Goal: Download file/media

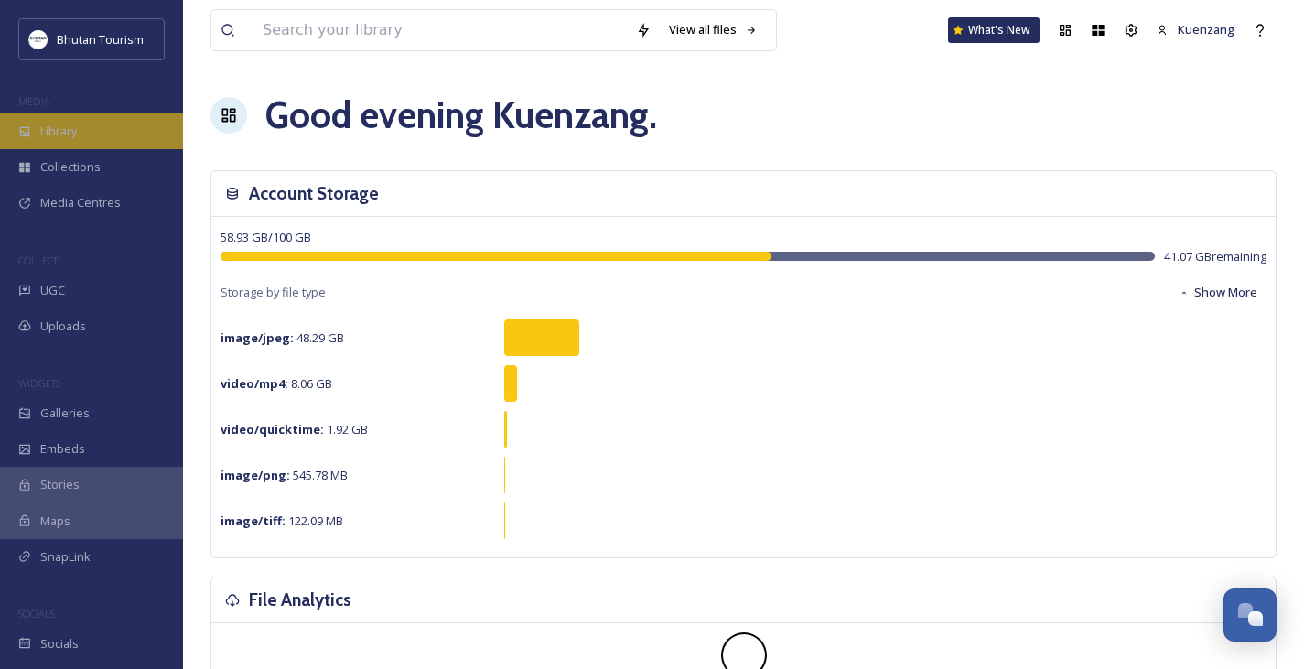
click at [77, 135] on span "Library" at bounding box center [58, 131] width 37 height 17
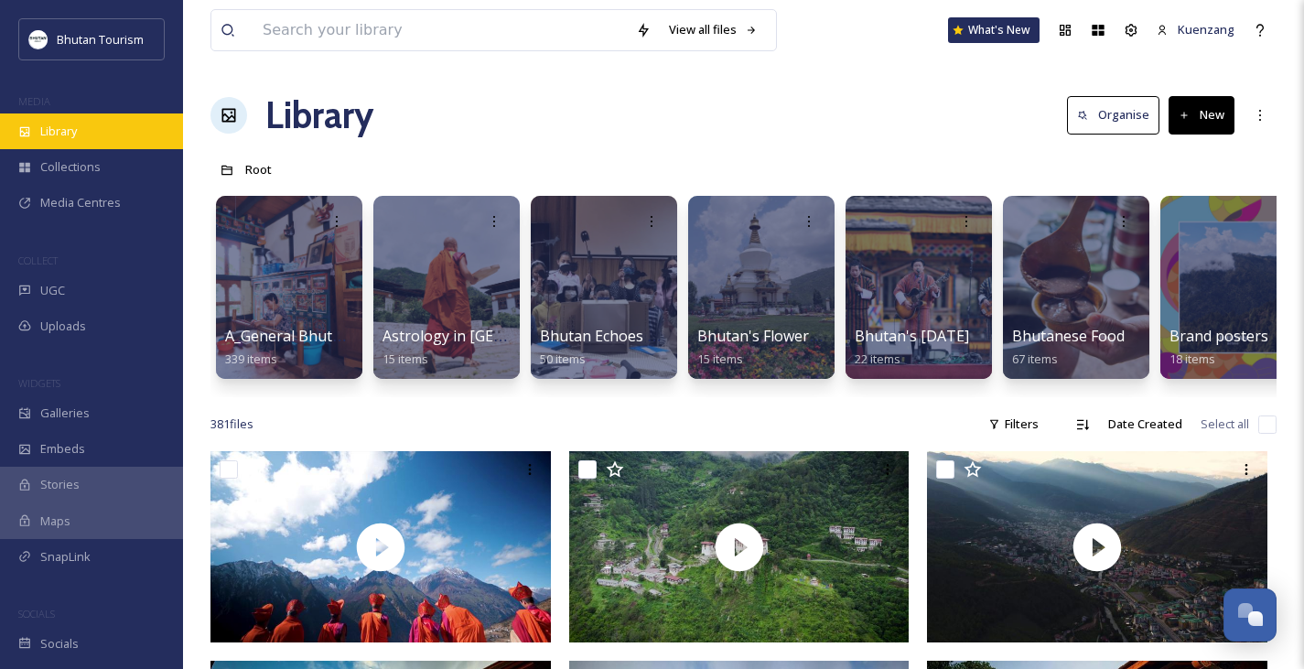
click at [81, 130] on div "Library" at bounding box center [91, 131] width 183 height 36
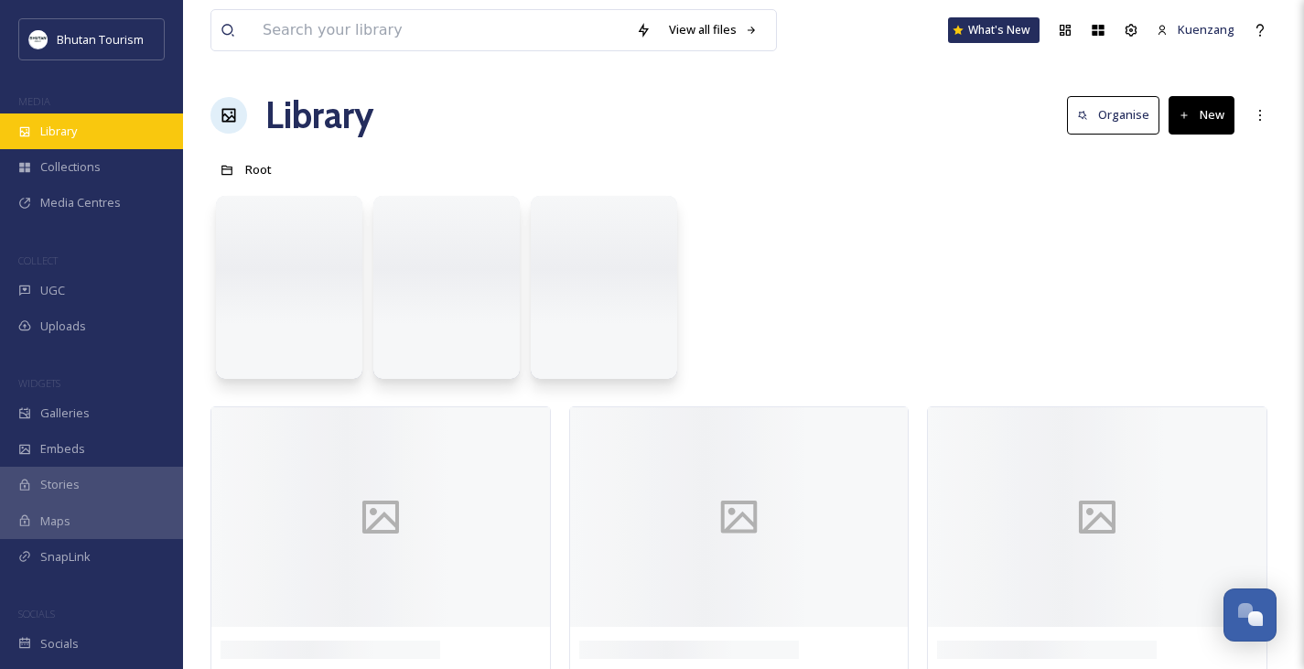
click at [81, 130] on div "Library" at bounding box center [91, 131] width 183 height 36
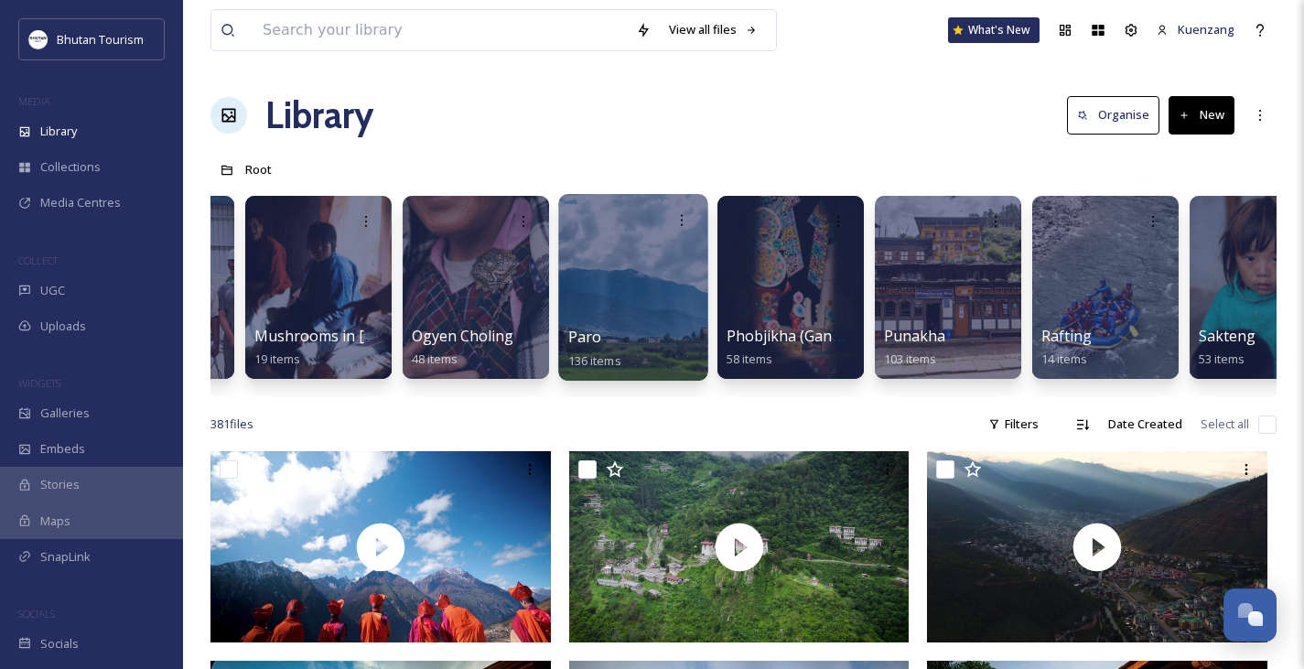
scroll to position [0, 4064]
click at [614, 281] on div at bounding box center [631, 287] width 149 height 187
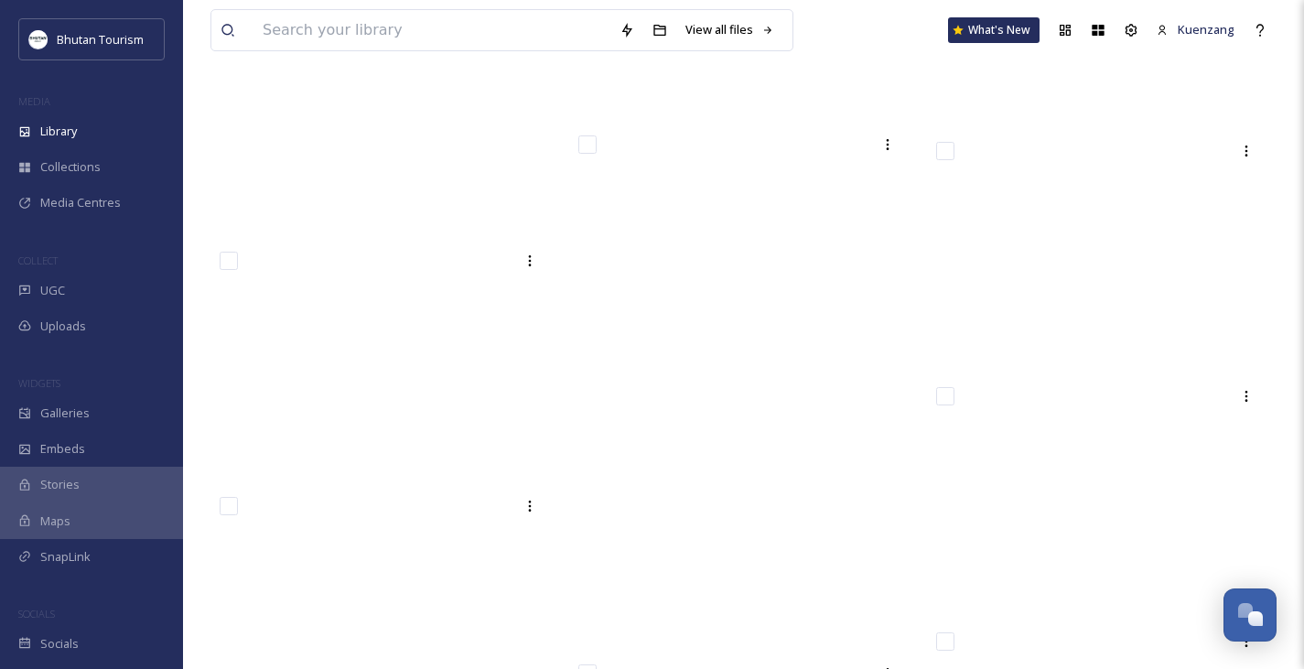
scroll to position [12123, 0]
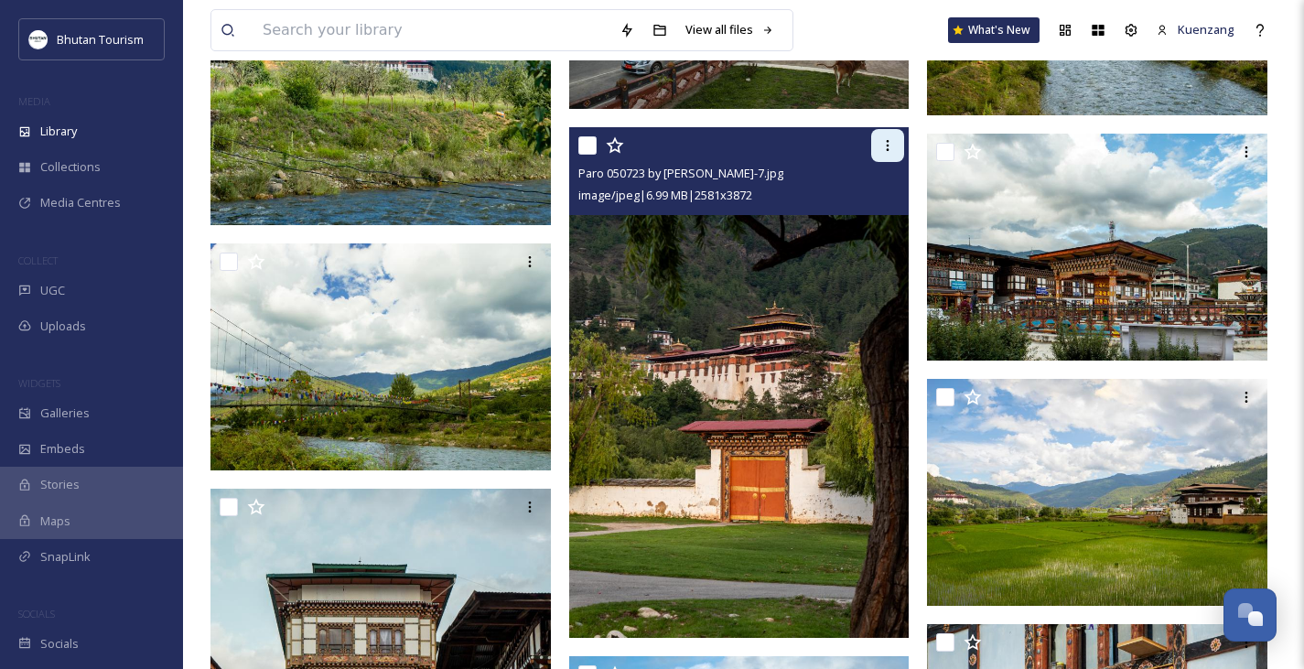
click at [888, 146] on icon at bounding box center [888, 145] width 3 height 11
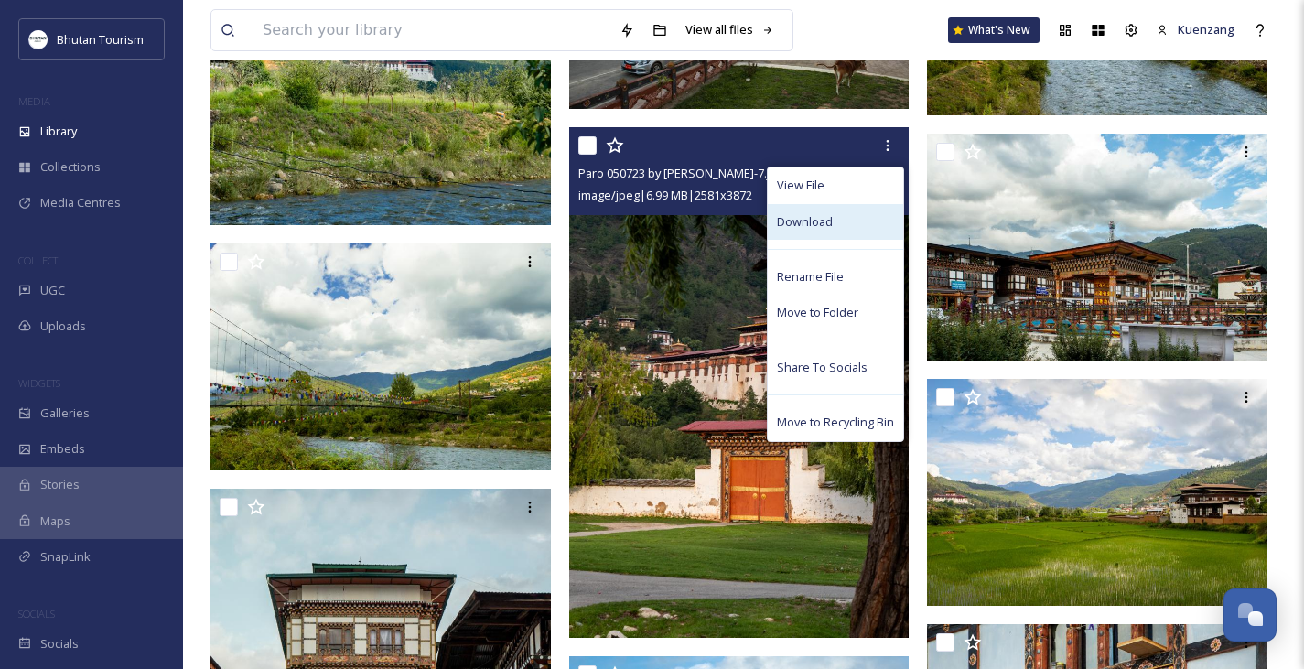
click at [812, 221] on span "Download" at bounding box center [805, 221] width 56 height 17
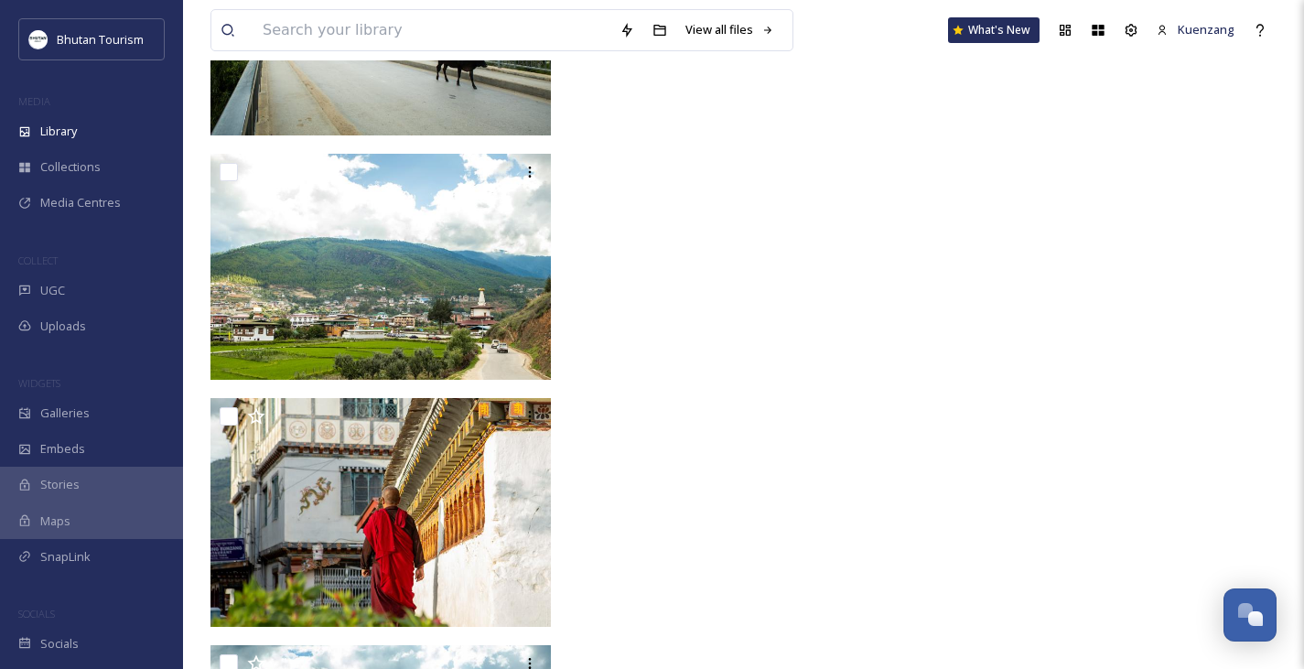
scroll to position [13479, 0]
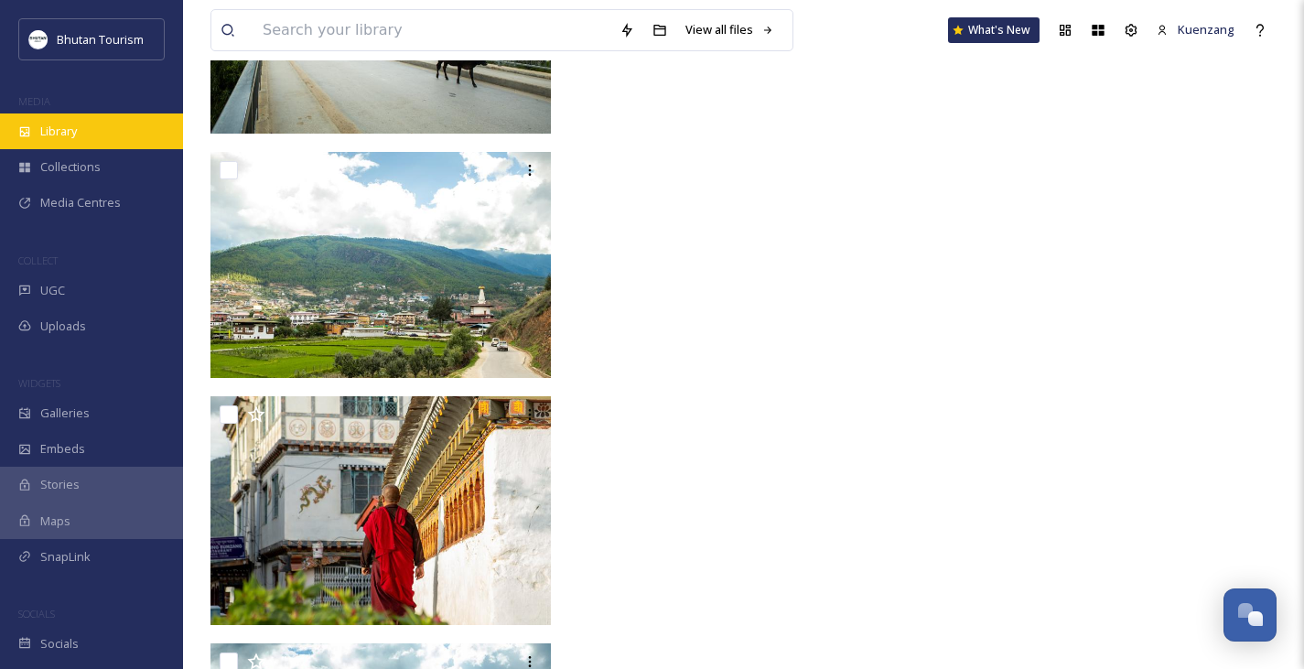
click at [56, 128] on span "Library" at bounding box center [58, 131] width 37 height 17
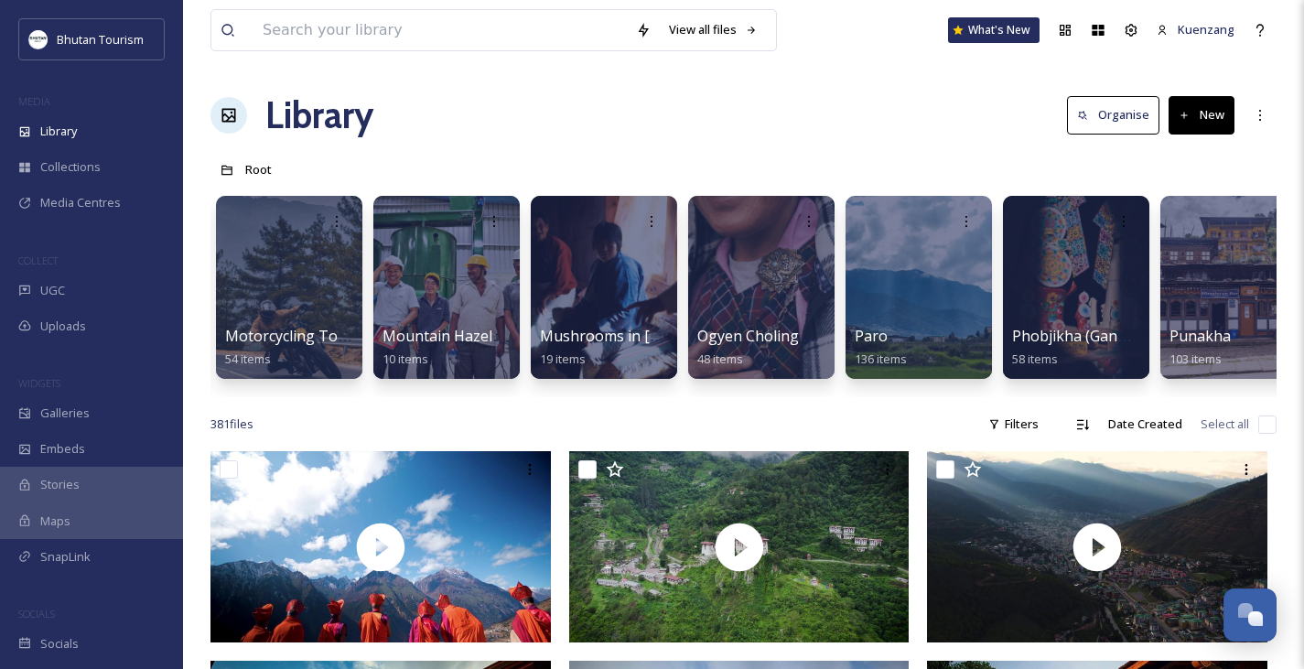
scroll to position [0, 3785]
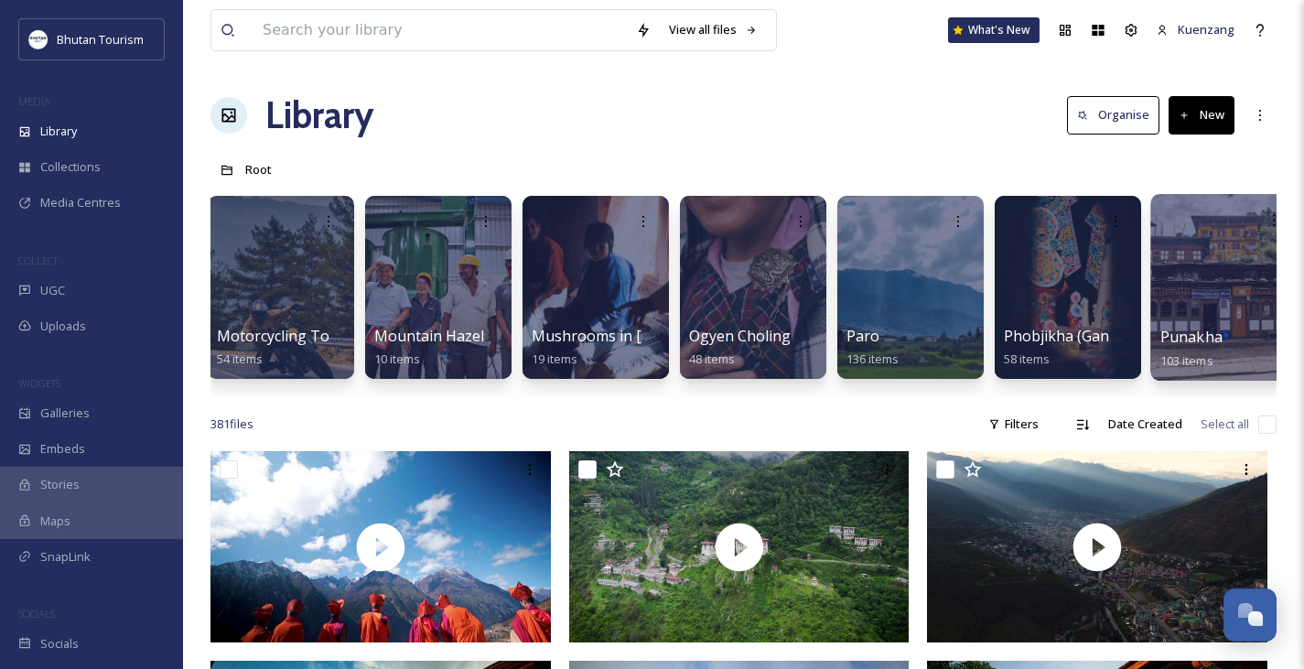
click at [1199, 324] on div at bounding box center [1224, 287] width 149 height 187
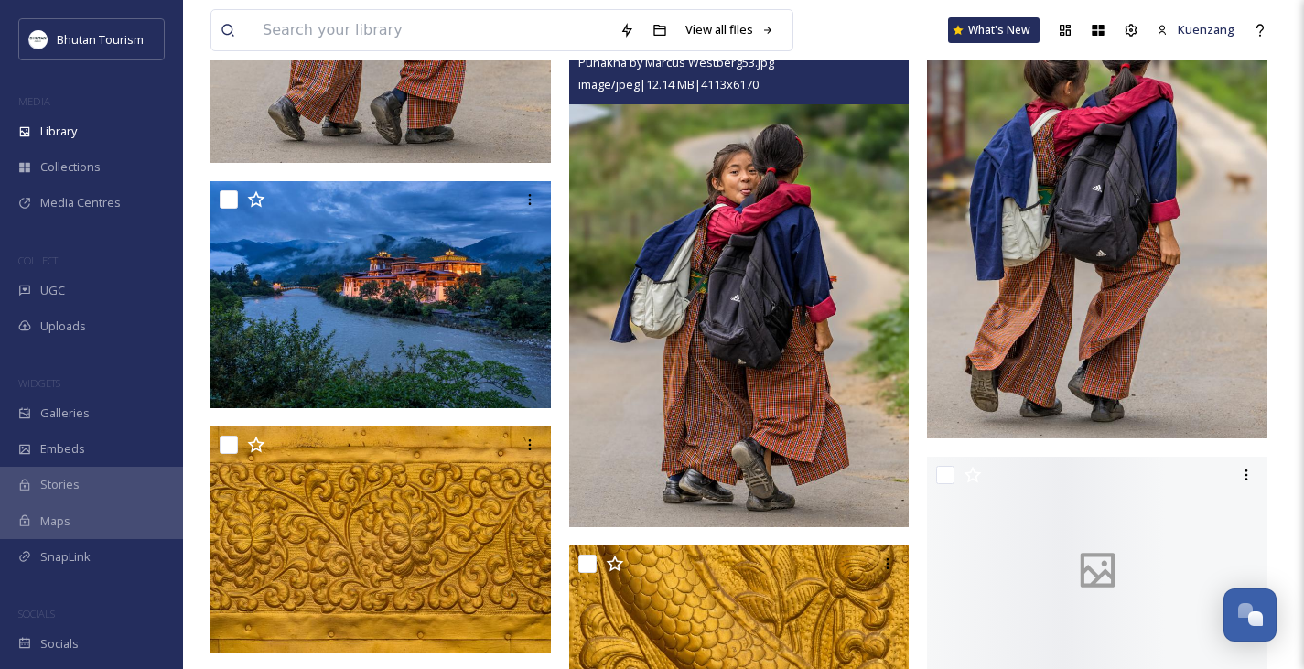
scroll to position [5334, 0]
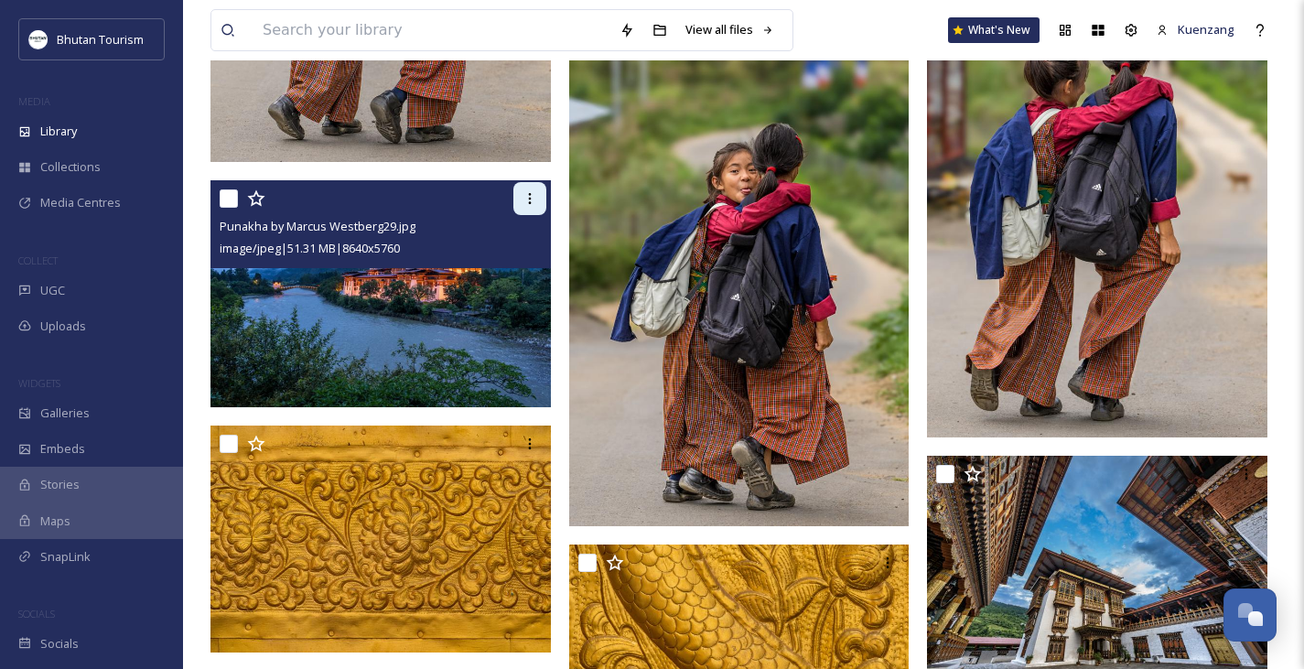
click at [531, 200] on icon at bounding box center [529, 198] width 15 height 15
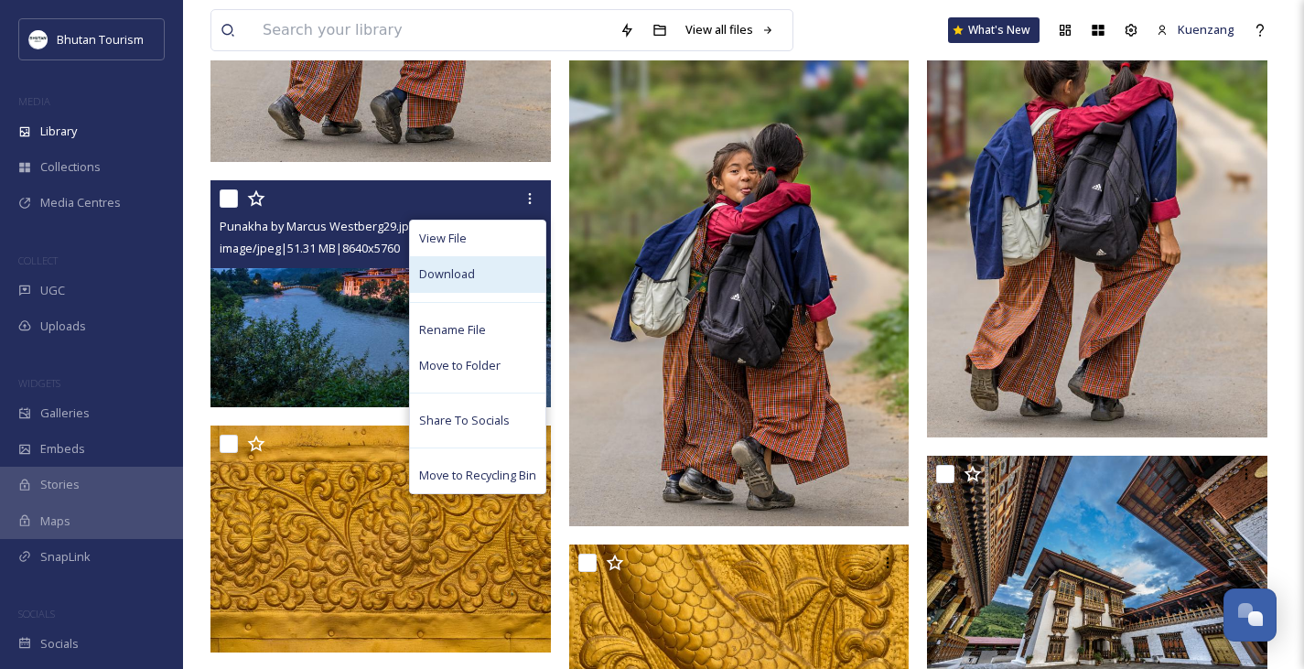
click at [444, 280] on span "Download" at bounding box center [447, 273] width 56 height 17
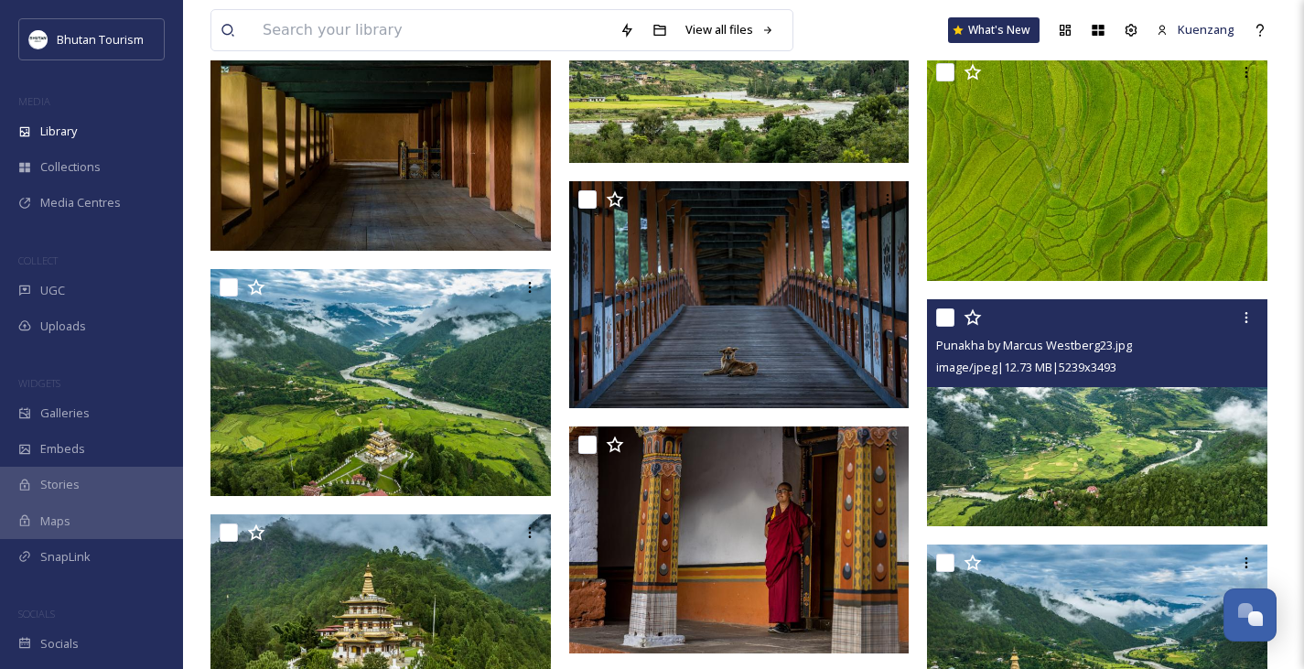
scroll to position [7207, 0]
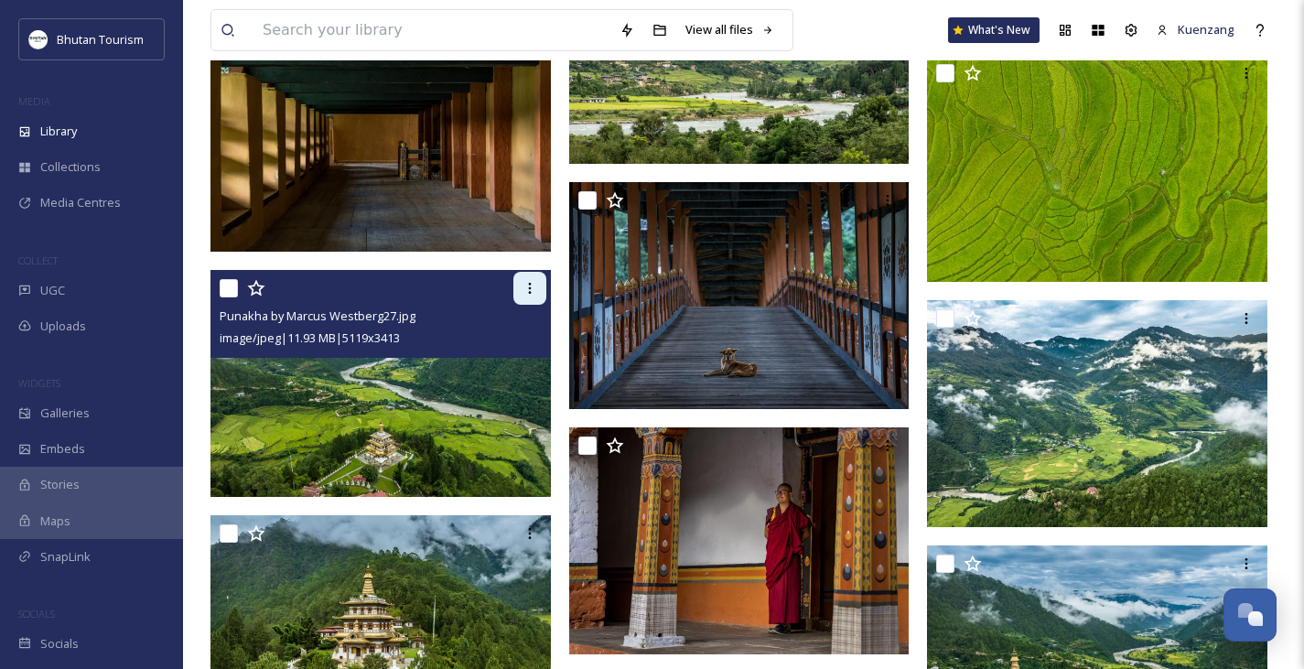
click at [530, 287] on icon at bounding box center [529, 288] width 3 height 11
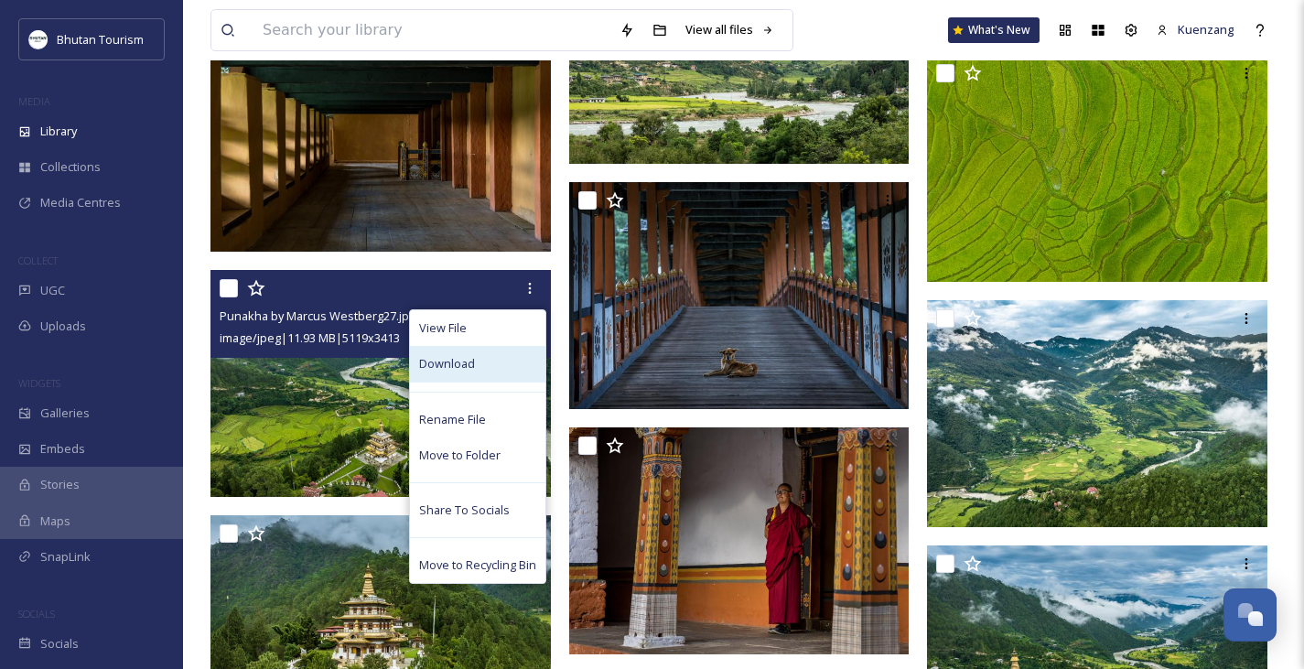
click at [447, 372] on div "Download" at bounding box center [477, 364] width 135 height 36
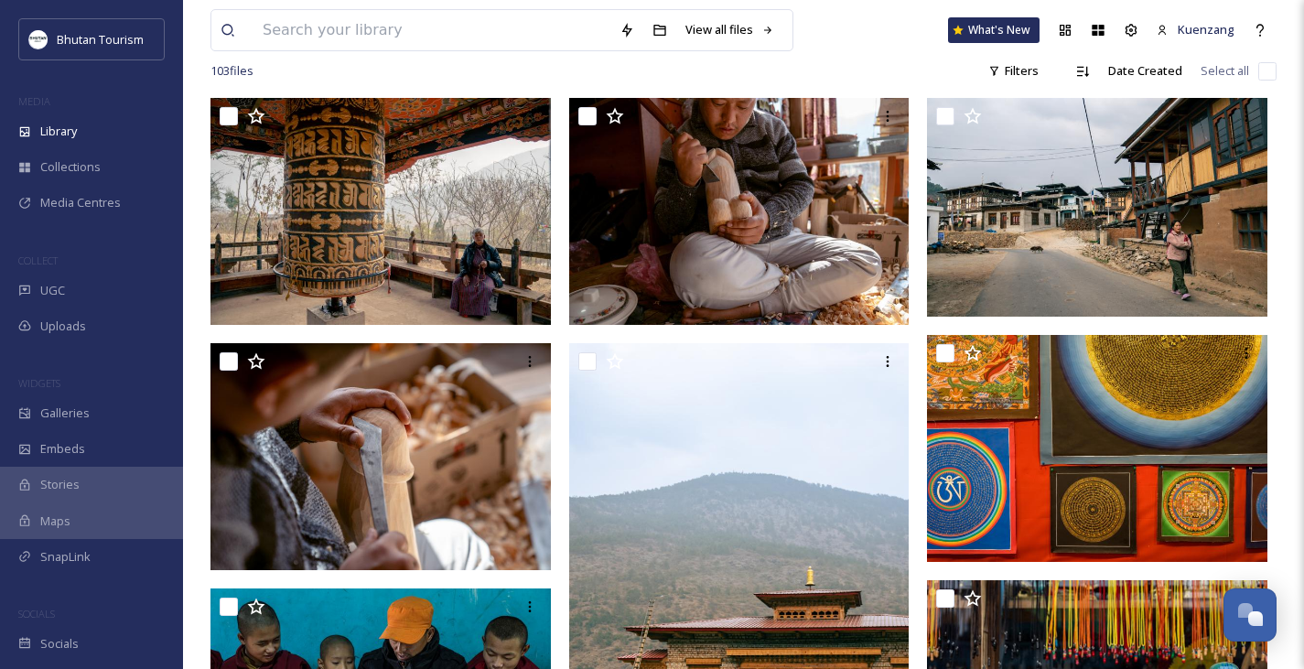
scroll to position [0, 0]
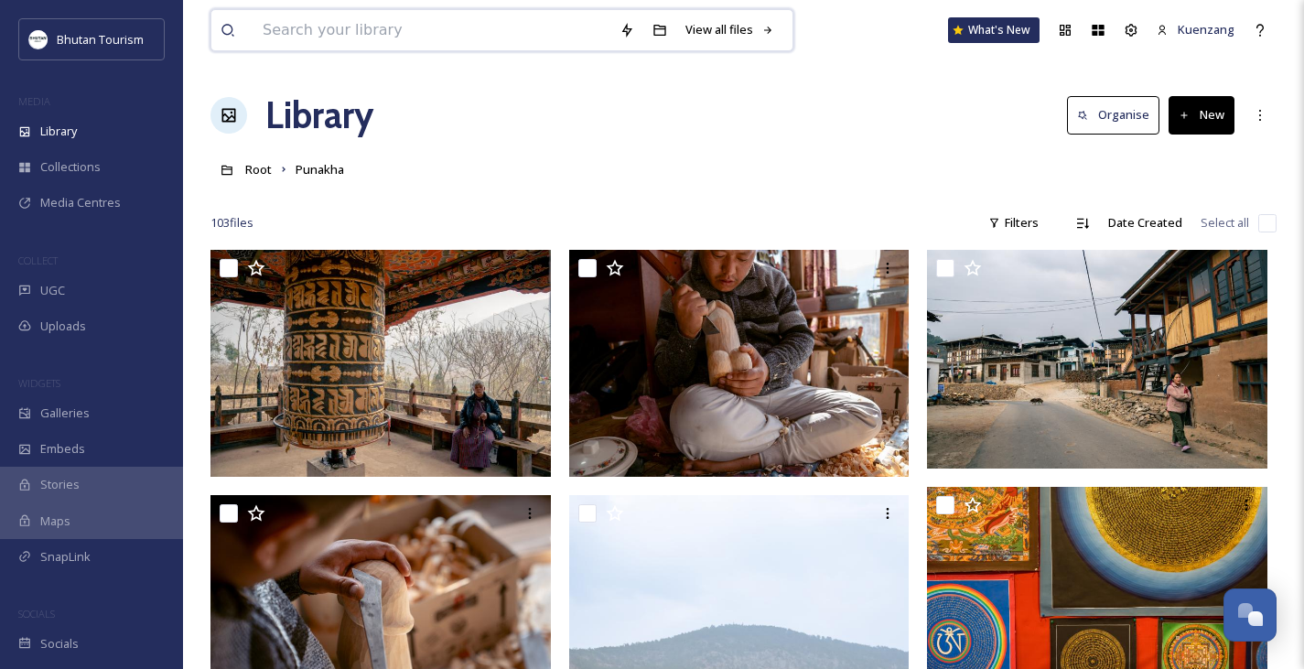
click at [315, 38] on input at bounding box center [431, 30] width 357 height 40
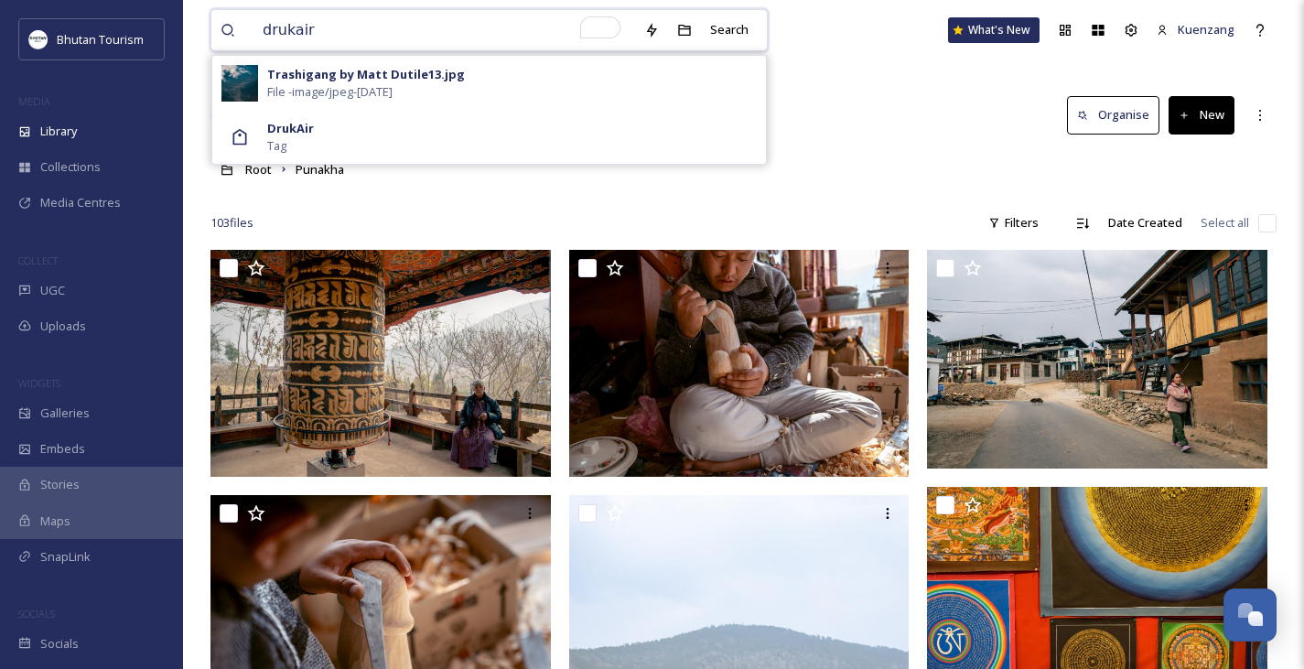
type input "drukair"
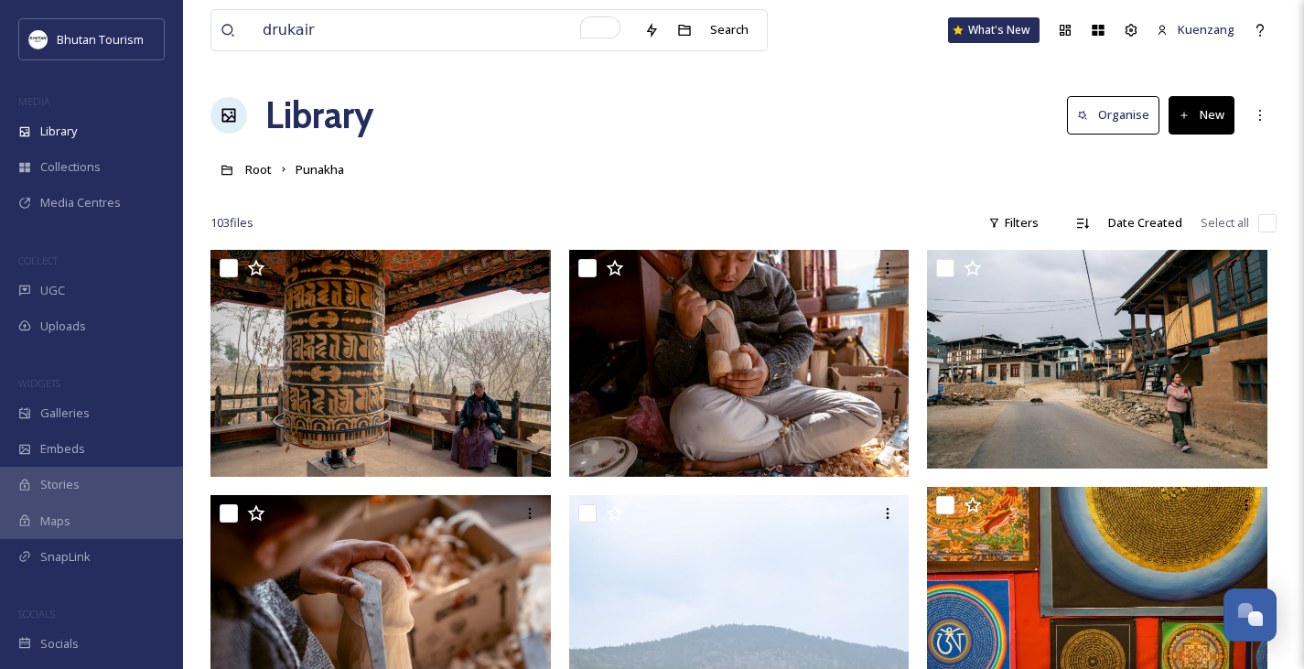
click at [786, 155] on div "Root Punakha" at bounding box center [743, 169] width 1066 height 35
click at [383, 42] on input "drukair" at bounding box center [444, 30] width 382 height 40
click at [841, 162] on div "Root Punakha" at bounding box center [743, 169] width 1066 height 35
click at [604, 189] on div at bounding box center [743, 196] width 1066 height 18
click at [321, 34] on input "To enrich screen reader interactions, please activate Accessibility in Grammarl…" at bounding box center [483, 30] width 341 height 40
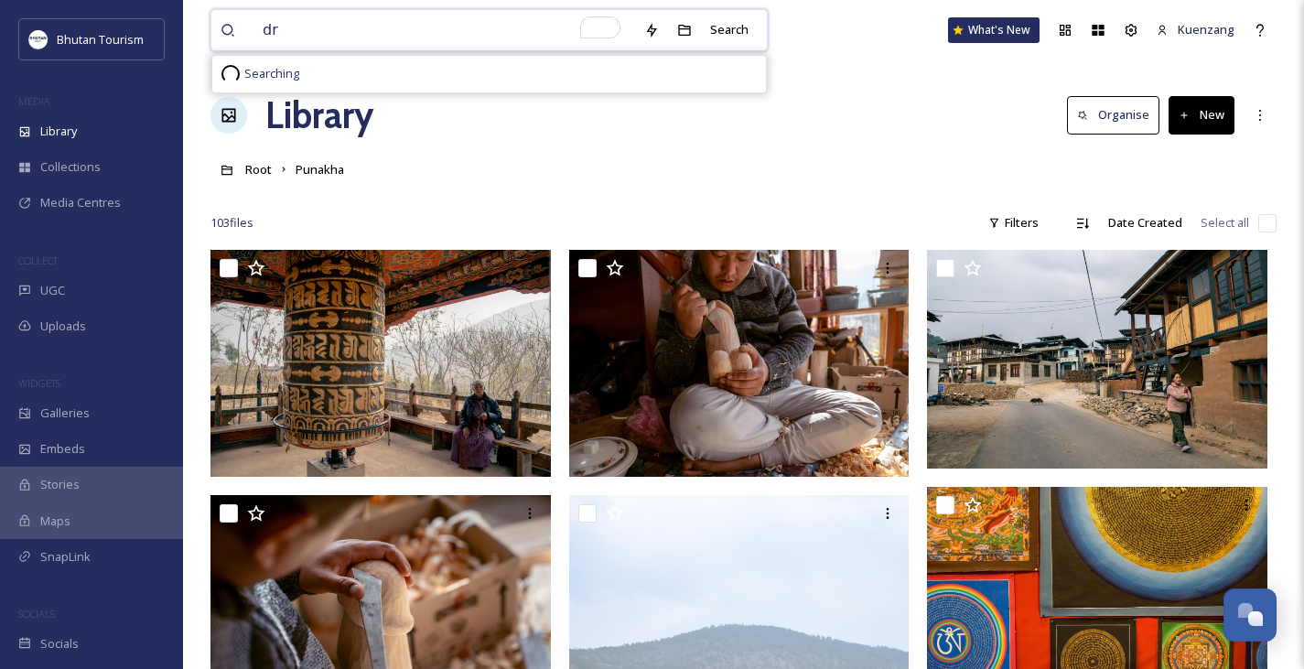
type input "d"
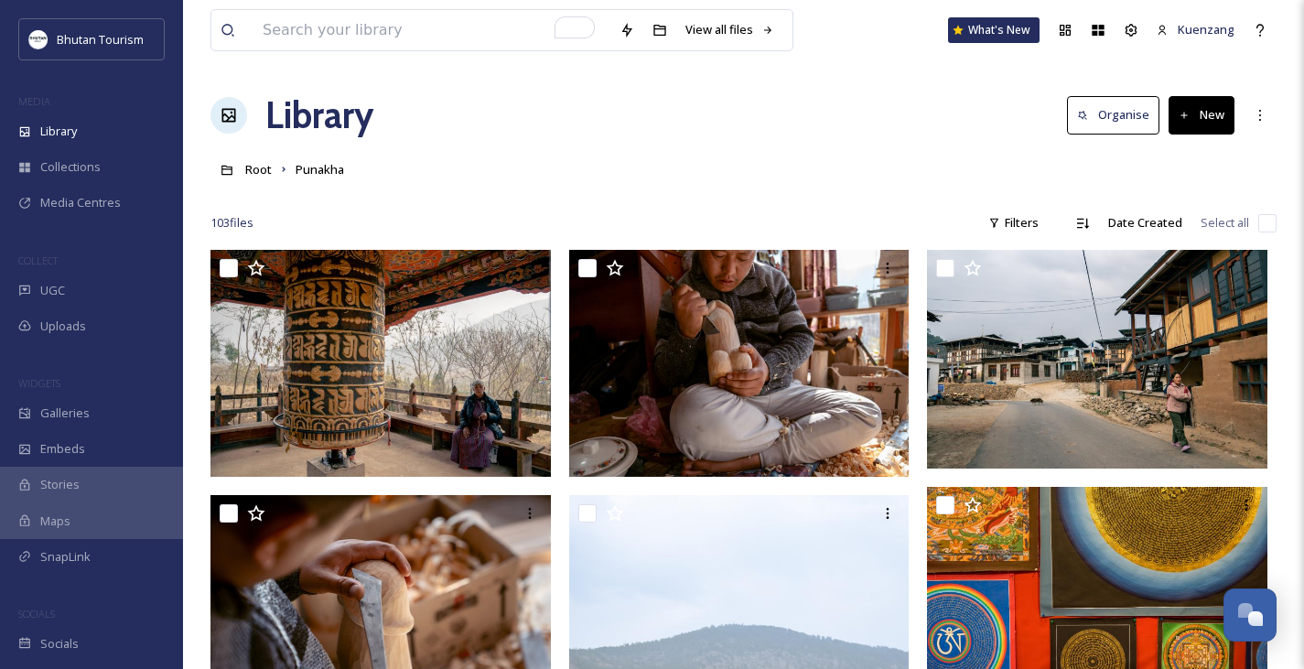
click at [630, 178] on div "Root Punakha" at bounding box center [743, 169] width 1066 height 35
click at [73, 124] on span "Library" at bounding box center [58, 131] width 37 height 17
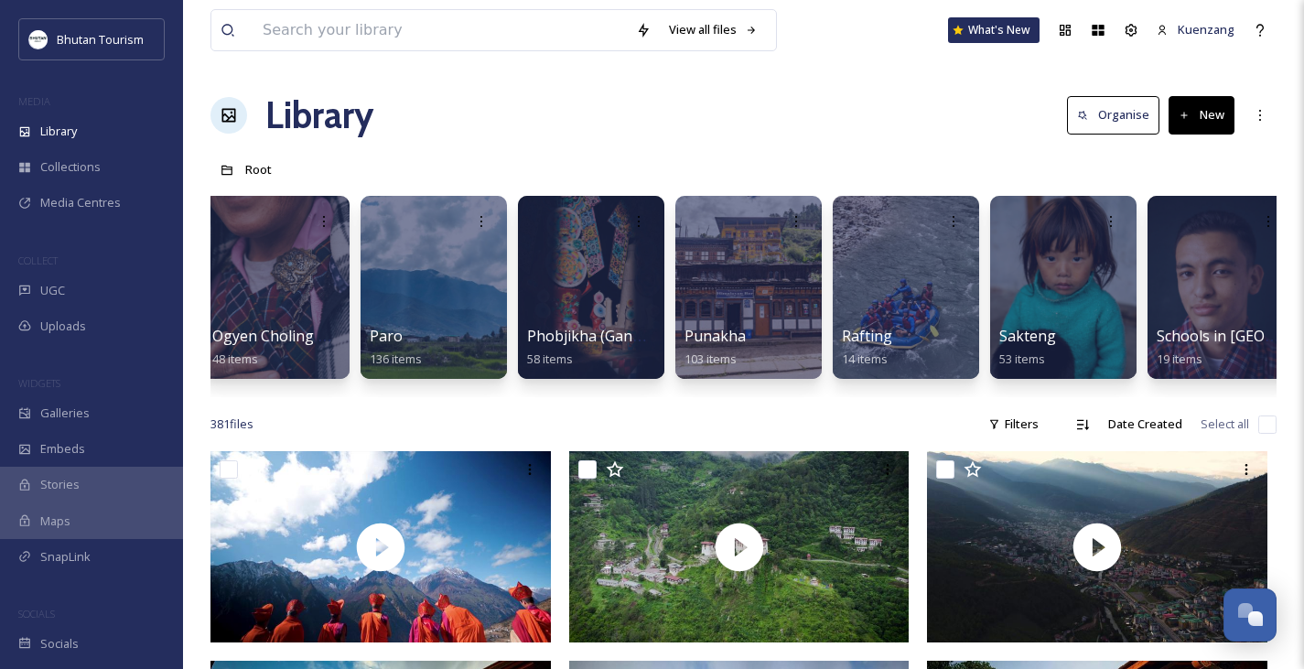
scroll to position [0, 4263]
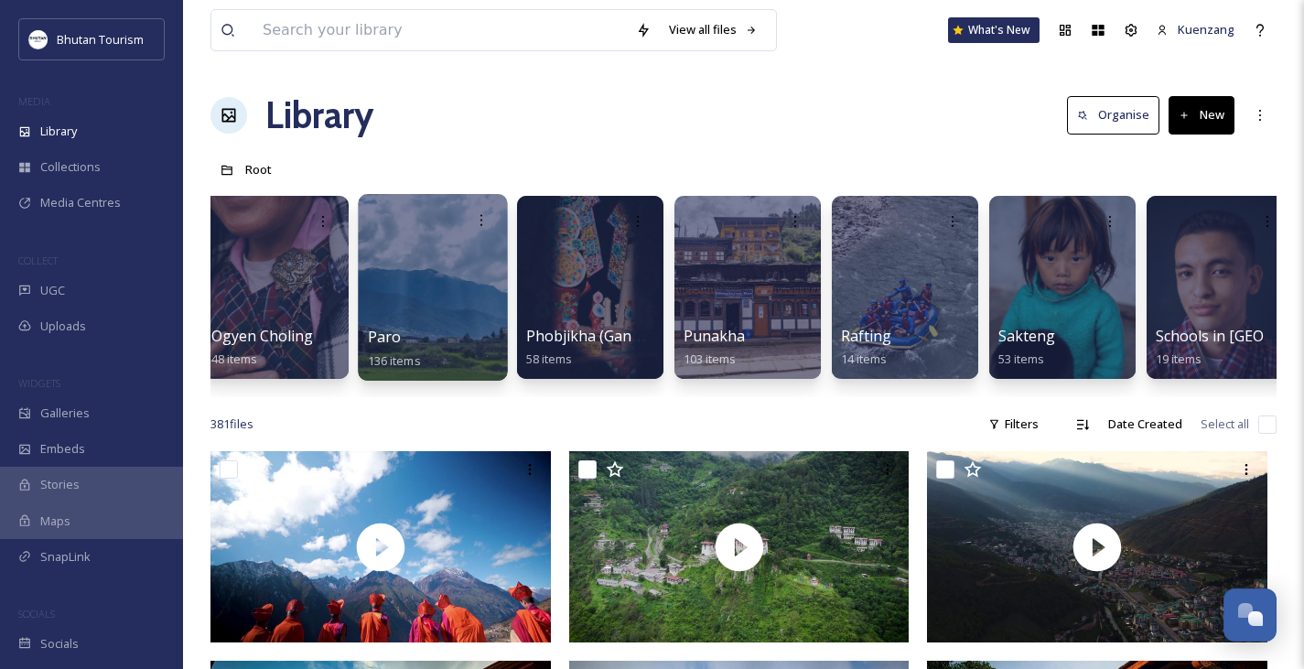
click at [456, 305] on div at bounding box center [432, 287] width 149 height 187
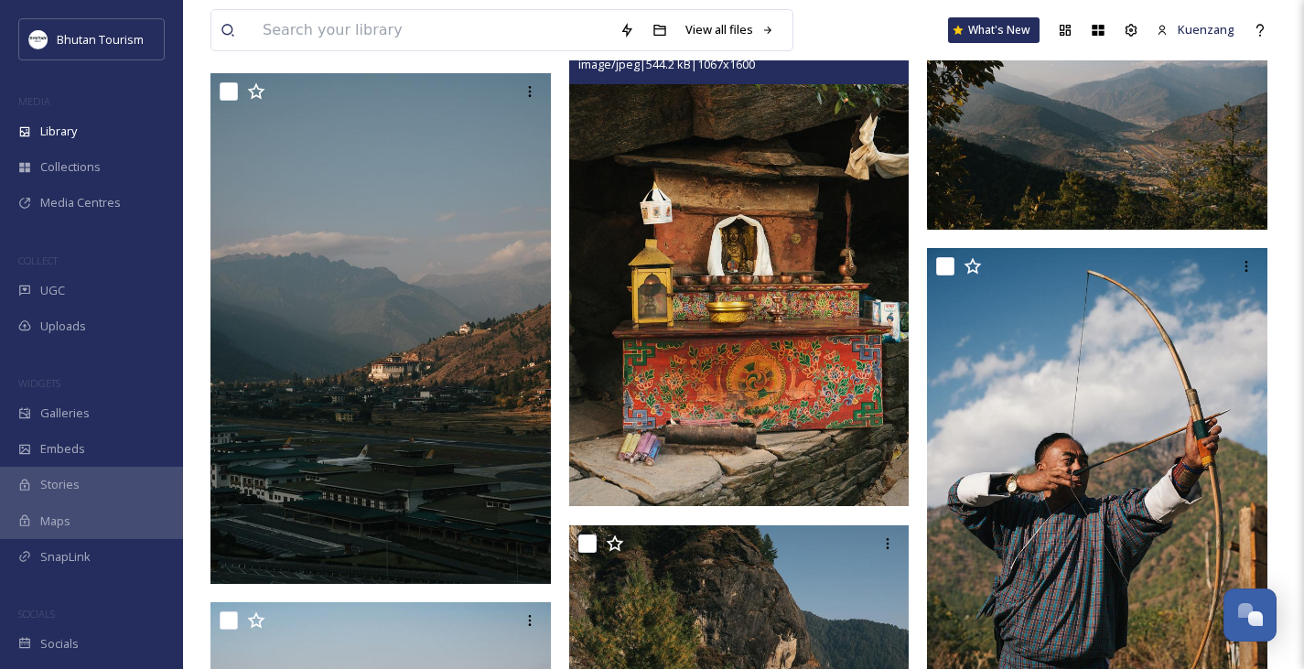
scroll to position [9222, 0]
